Goal: Unclear

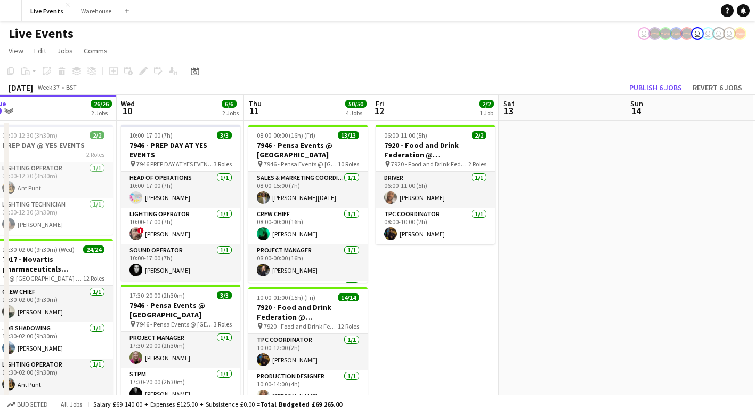
drag, startPoint x: 682, startPoint y: 287, endPoint x: 544, endPoint y: 313, distance: 140.0
